Goal: Transaction & Acquisition: Book appointment/travel/reservation

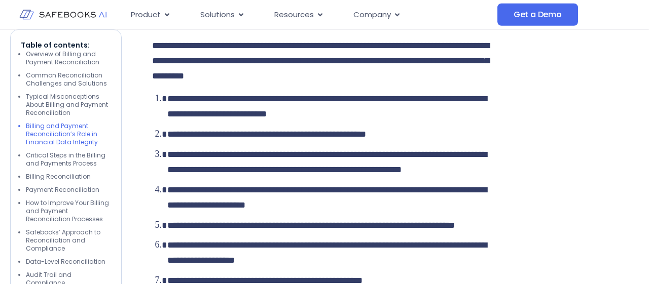
scroll to position [3427, 0]
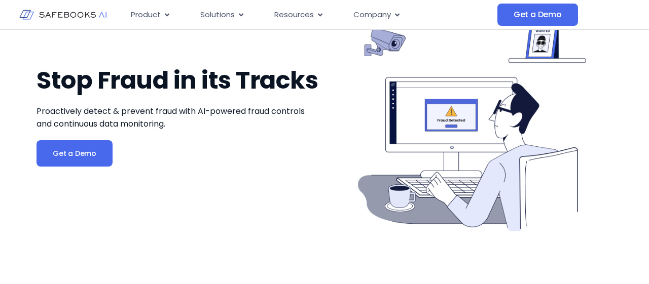
scroll to position [105, 0]
click at [91, 159] on span "Get a Demo" at bounding box center [75, 154] width 44 height 10
